Goal: Task Accomplishment & Management: Manage account settings

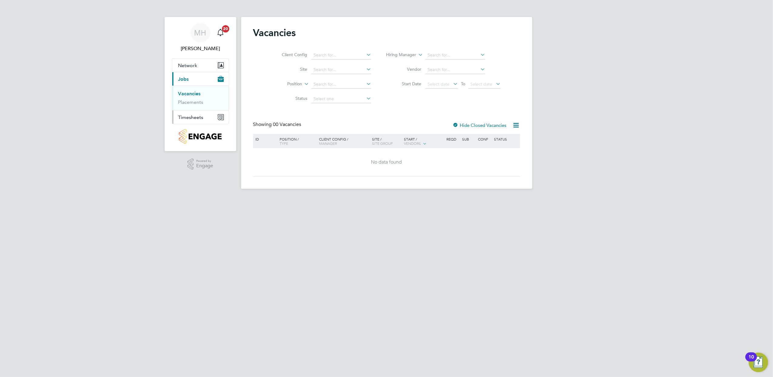
click at [194, 115] on span "Timesheets" at bounding box center [190, 117] width 25 height 6
click at [198, 107] on link "Timesheets" at bounding box center [190, 107] width 25 height 6
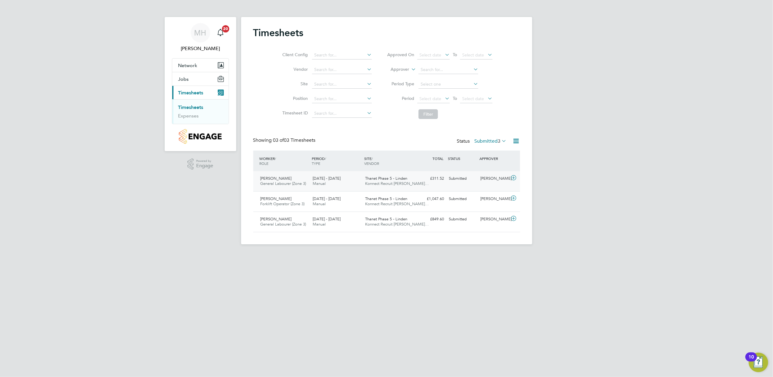
click at [513, 175] on icon at bounding box center [514, 177] width 8 height 5
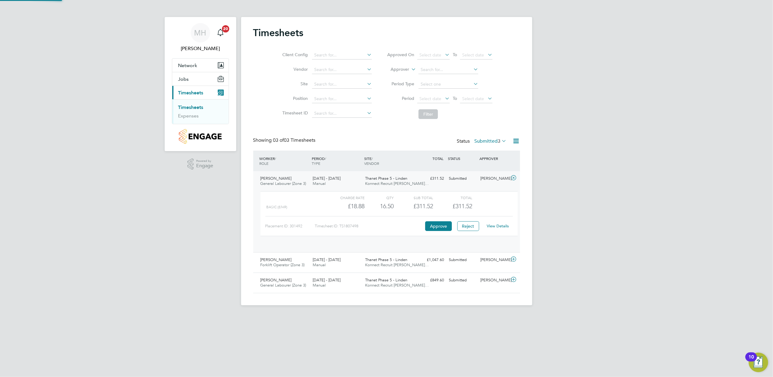
scroll to position [10, 59]
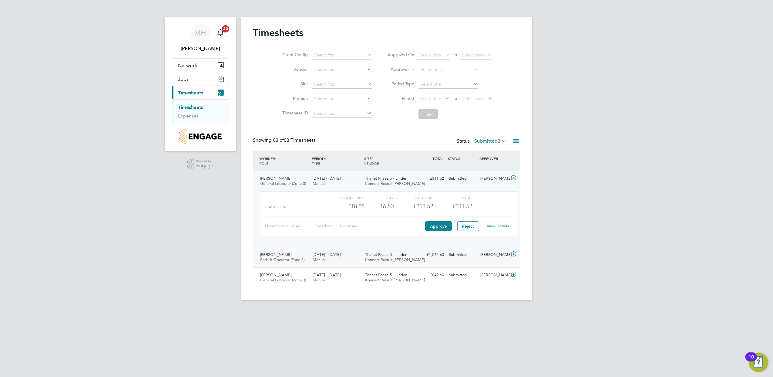
click at [513, 256] on icon at bounding box center [514, 254] width 8 height 5
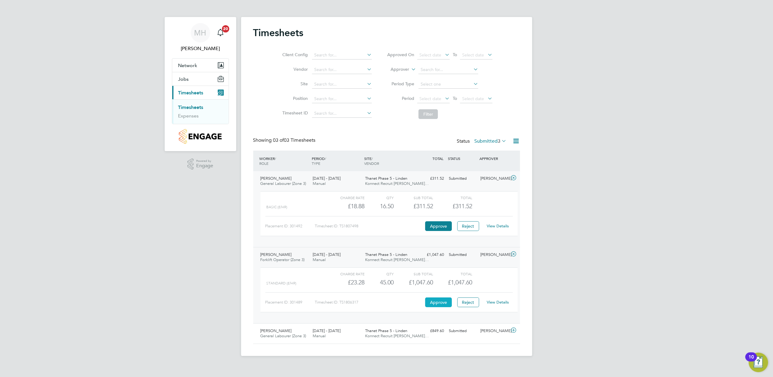
click at [441, 303] on button "Approve" at bounding box center [438, 302] width 27 height 10
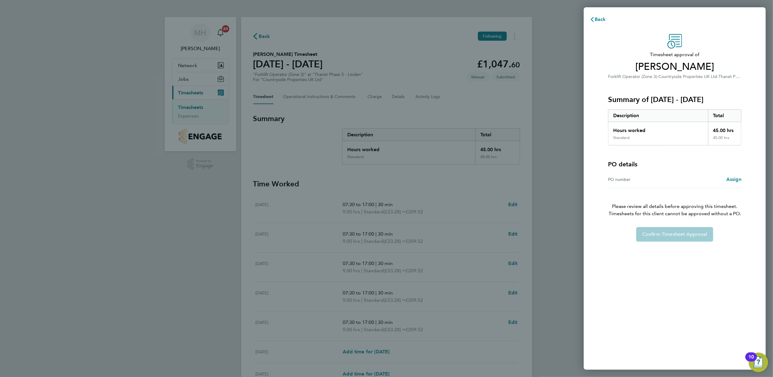
click at [655, 185] on div "PO number Assign" at bounding box center [675, 179] width 134 height 17
click at [655, 179] on div "PO number" at bounding box center [641, 179] width 67 height 7
click at [735, 178] on span "Assign" at bounding box center [734, 179] width 15 height 6
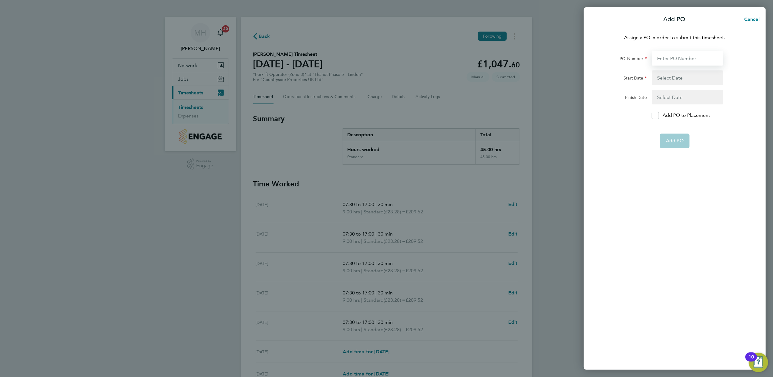
click at [677, 62] on input "PO Number" at bounding box center [688, 58] width 72 height 15
type input "1824"
click at [676, 75] on button "button" at bounding box center [688, 77] width 72 height 15
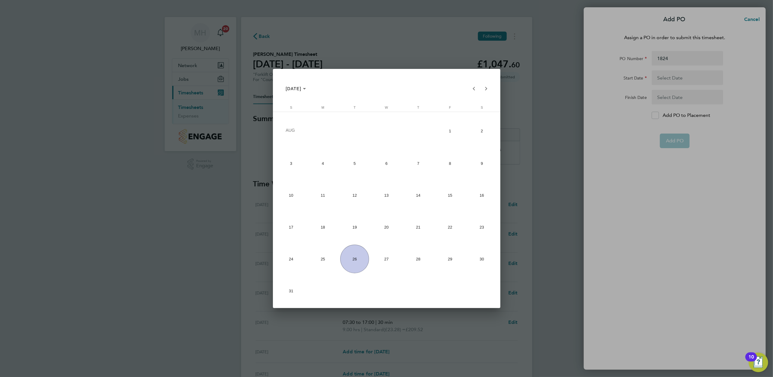
click at [317, 227] on span "18" at bounding box center [323, 227] width 29 height 29
type input "[DATE]"
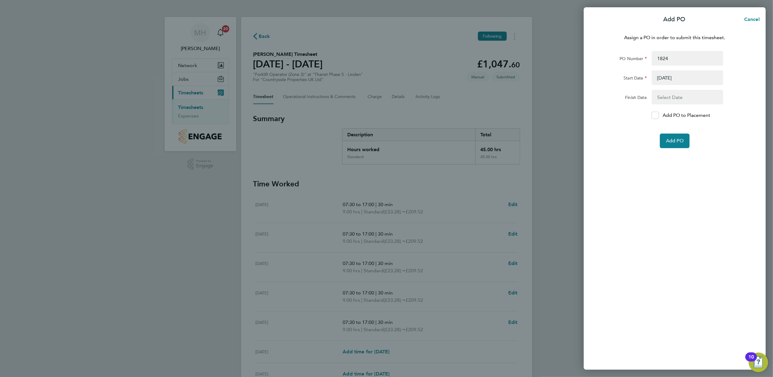
click at [706, 93] on button "button" at bounding box center [688, 97] width 72 height 15
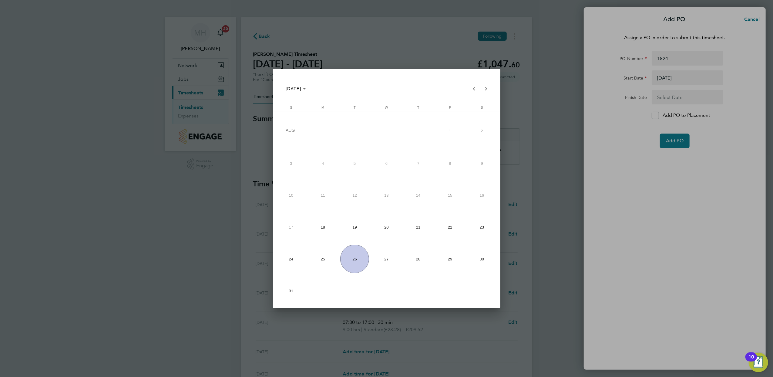
click at [292, 264] on span "24" at bounding box center [291, 259] width 29 height 29
type input "[DATE]"
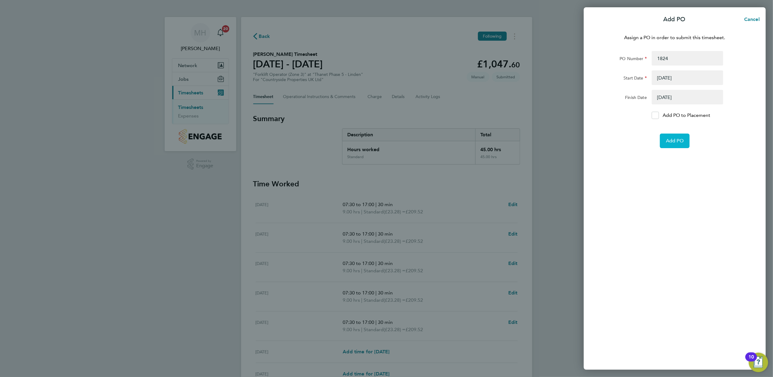
click at [677, 142] on span "Add PO" at bounding box center [675, 141] width 18 height 6
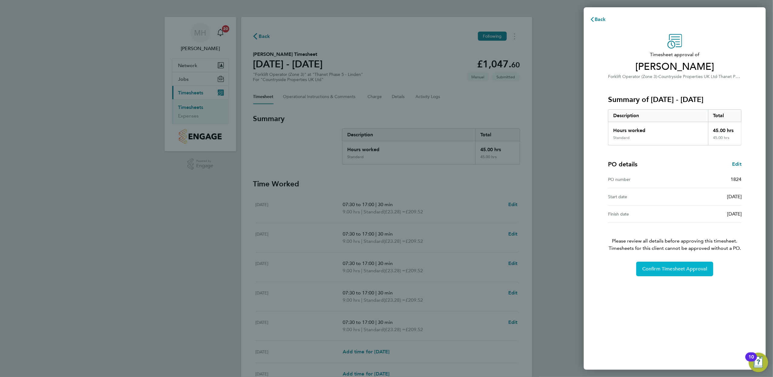
click at [697, 268] on span "Confirm Timesheet Approval" at bounding box center [675, 269] width 65 height 6
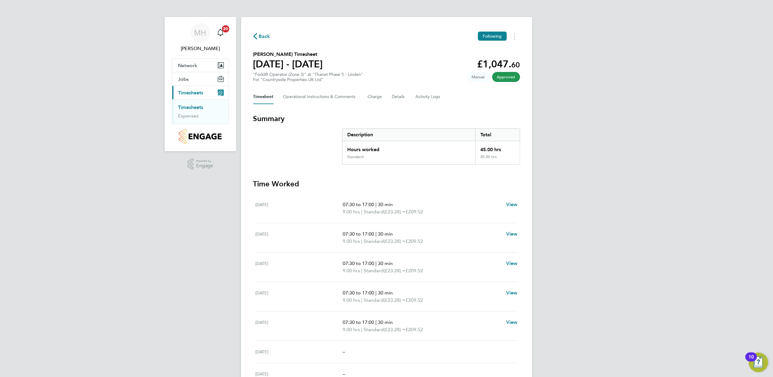
click at [264, 34] on span "Back" at bounding box center [264, 36] width 11 height 7
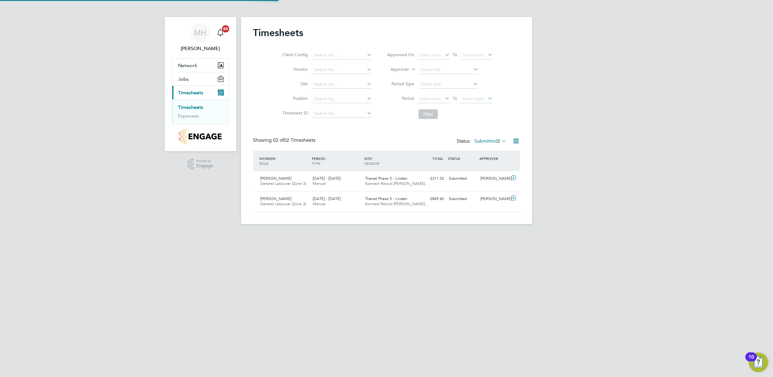
scroll to position [15, 53]
click at [516, 198] on icon at bounding box center [514, 198] width 8 height 5
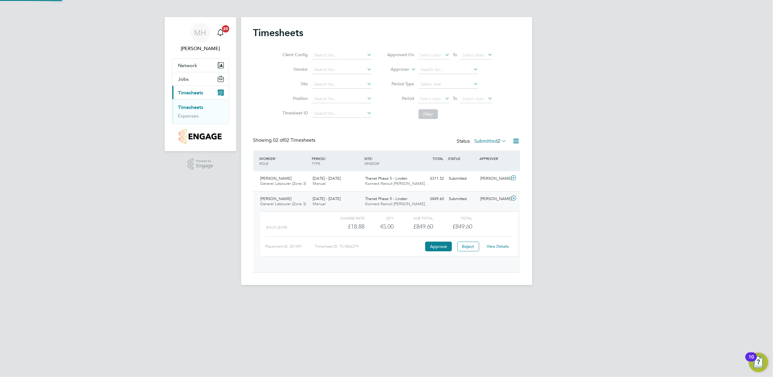
scroll to position [10, 59]
click at [443, 249] on button "Approve" at bounding box center [438, 247] width 27 height 10
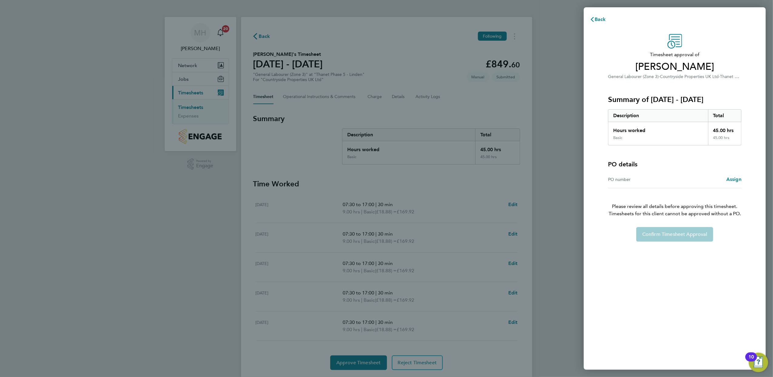
click at [679, 179] on div "Assign" at bounding box center [708, 179] width 67 height 7
click at [742, 180] on span "Assign" at bounding box center [734, 179] width 15 height 6
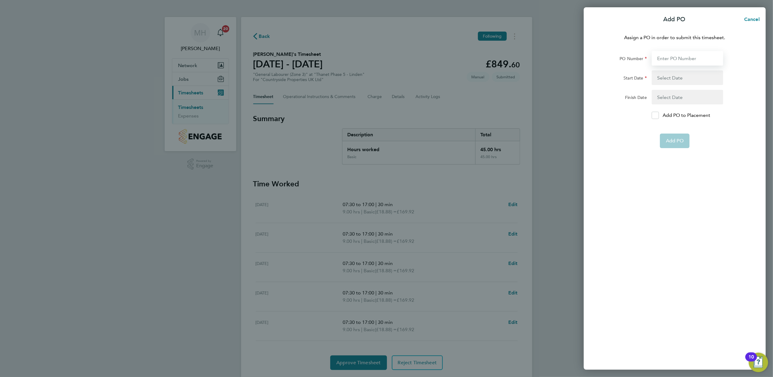
click at [691, 63] on input "PO Number" at bounding box center [688, 58] width 72 height 15
type input "2418"
click at [691, 80] on button "button" at bounding box center [688, 77] width 72 height 15
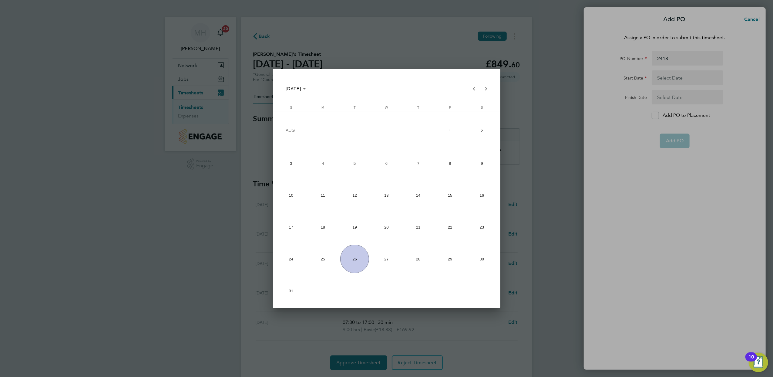
click at [317, 227] on span "18" at bounding box center [323, 227] width 29 height 29
type input "[DATE]"
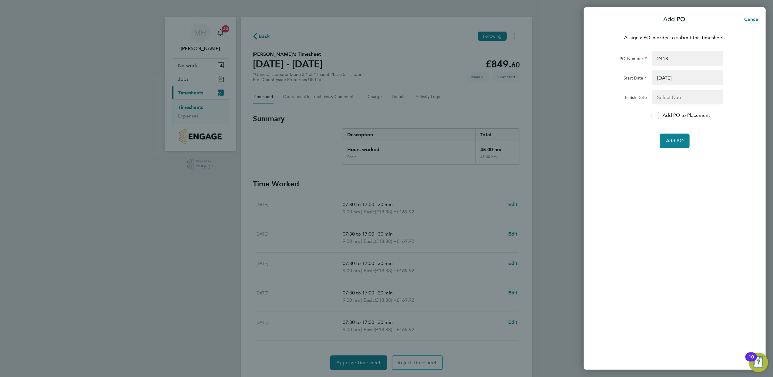
click at [676, 96] on button "button" at bounding box center [688, 97] width 72 height 15
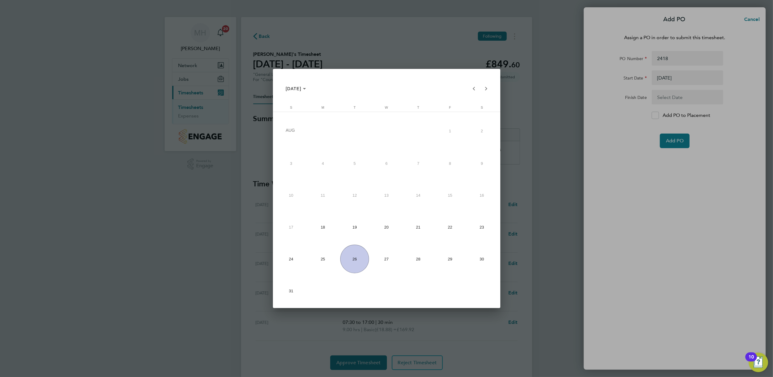
click at [298, 264] on span "24" at bounding box center [291, 259] width 29 height 29
type input "[DATE]"
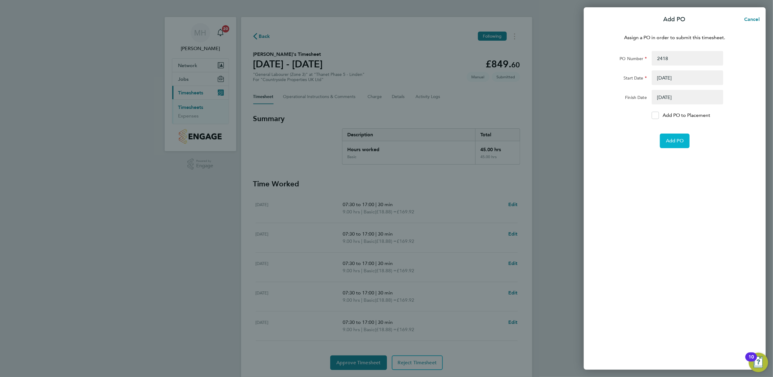
click at [681, 142] on span "Add PO" at bounding box center [675, 141] width 18 height 6
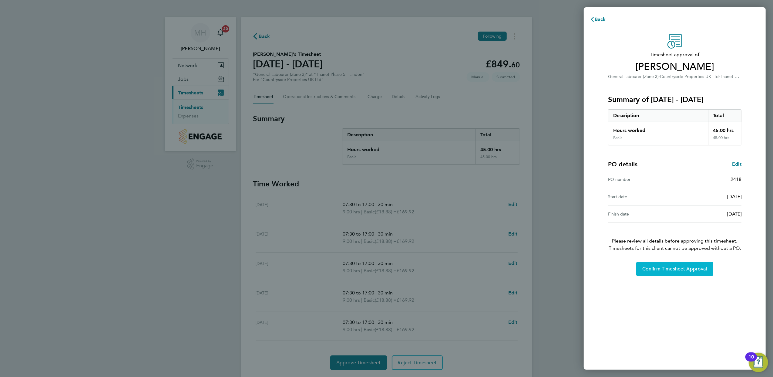
click at [671, 265] on button "Confirm Timesheet Approval" at bounding box center [675, 269] width 77 height 15
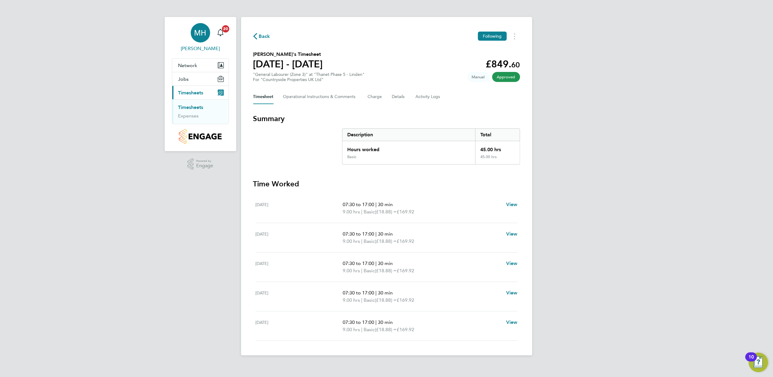
drag, startPoint x: 205, startPoint y: 37, endPoint x: 212, endPoint y: 51, distance: 15.9
click at [205, 37] on span "MH" at bounding box center [200, 33] width 12 height 8
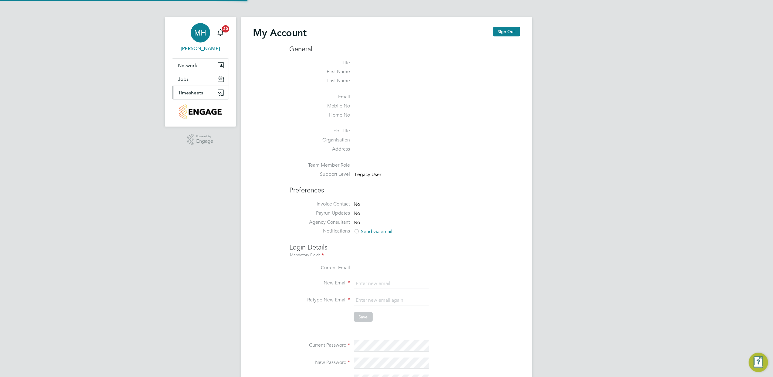
type input "[PERSON_NAME][EMAIL_ADDRESS][PERSON_NAME][DOMAIN_NAME]"
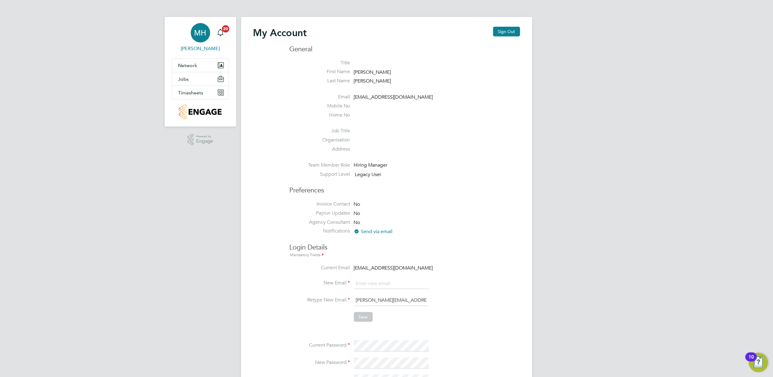
click at [492, 29] on div "My Account Sign Out" at bounding box center [386, 36] width 267 height 18
click at [505, 34] on button "Sign Out" at bounding box center [506, 32] width 27 height 10
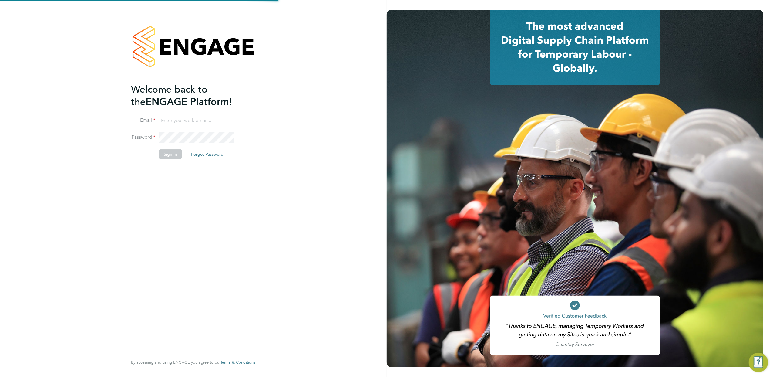
type input "[PERSON_NAME][EMAIL_ADDRESS][PERSON_NAME][DOMAIN_NAME]"
